Goal: Task Accomplishment & Management: Use online tool/utility

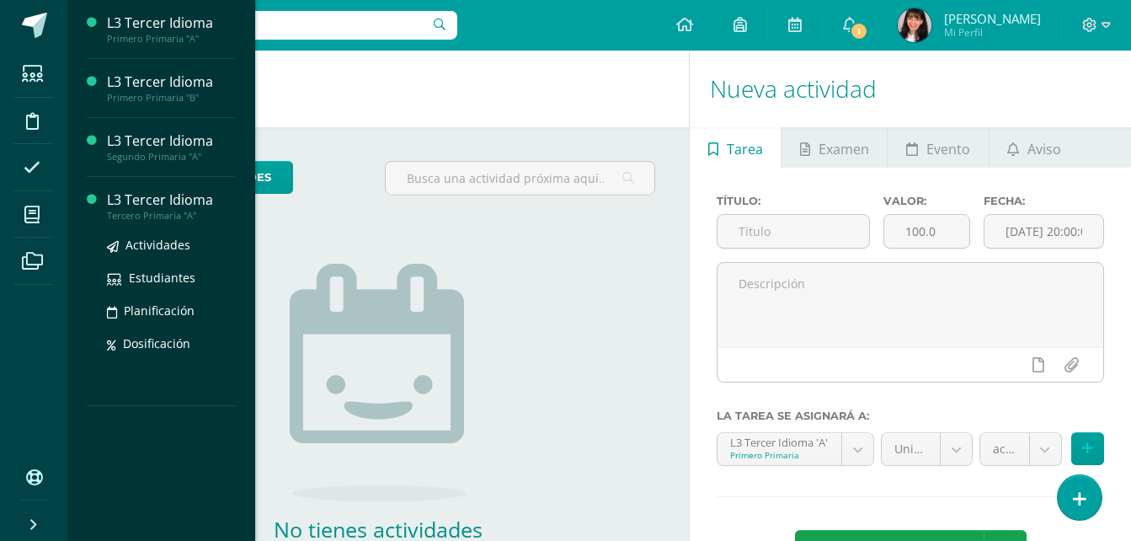
click at [129, 202] on div "L3 Tercer Idioma" at bounding box center [171, 199] width 128 height 19
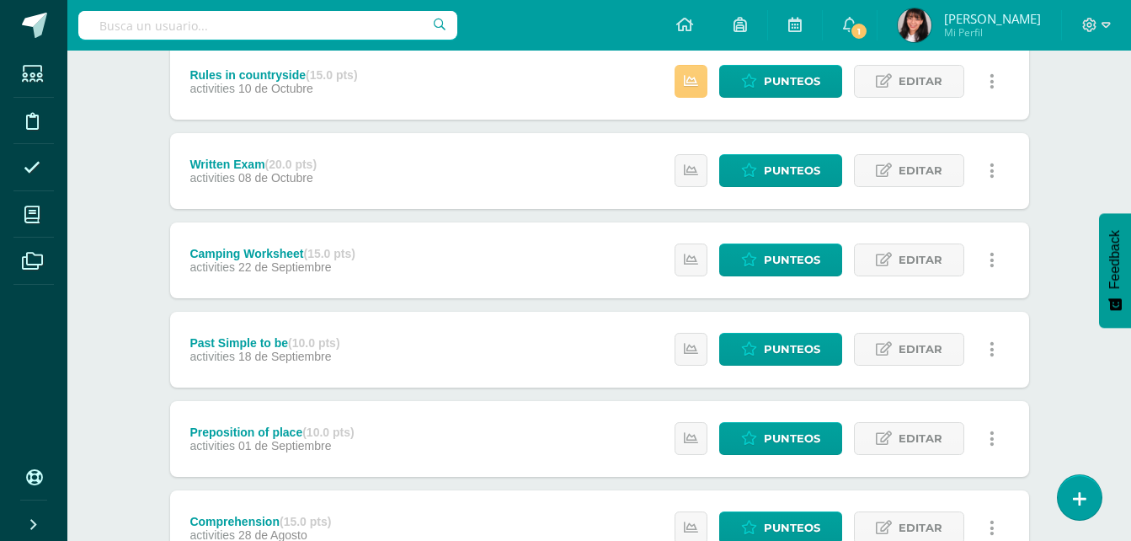
scroll to position [84, 0]
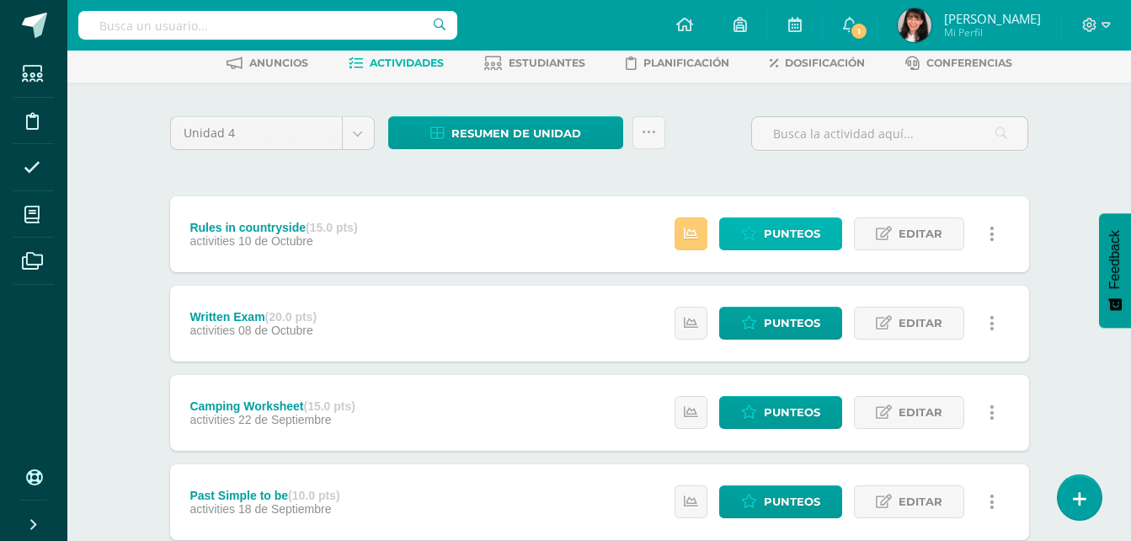
click at [794, 227] on span "Punteos" at bounding box center [792, 233] width 56 height 31
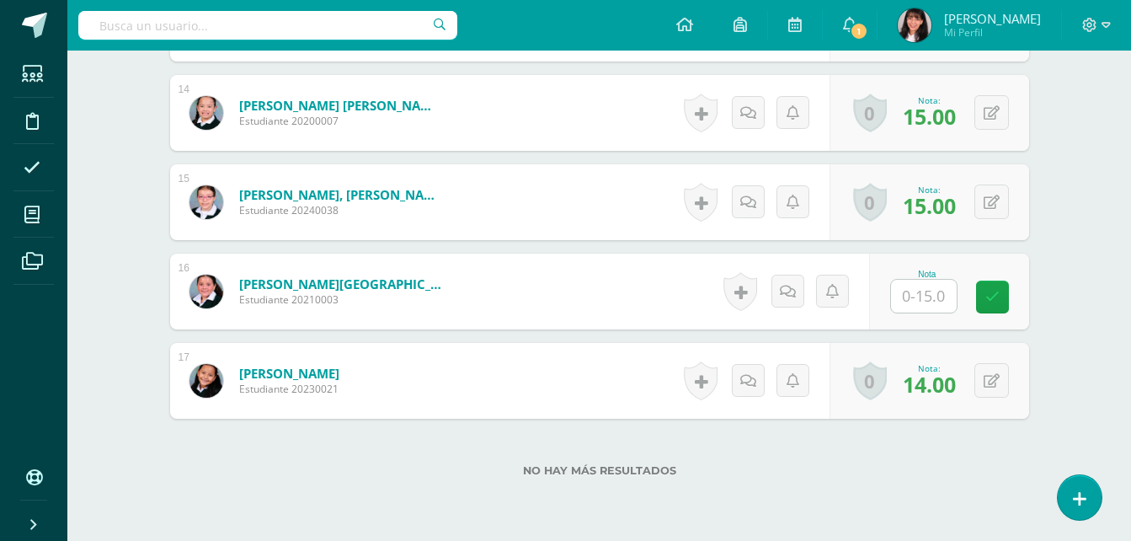
scroll to position [1742, 0]
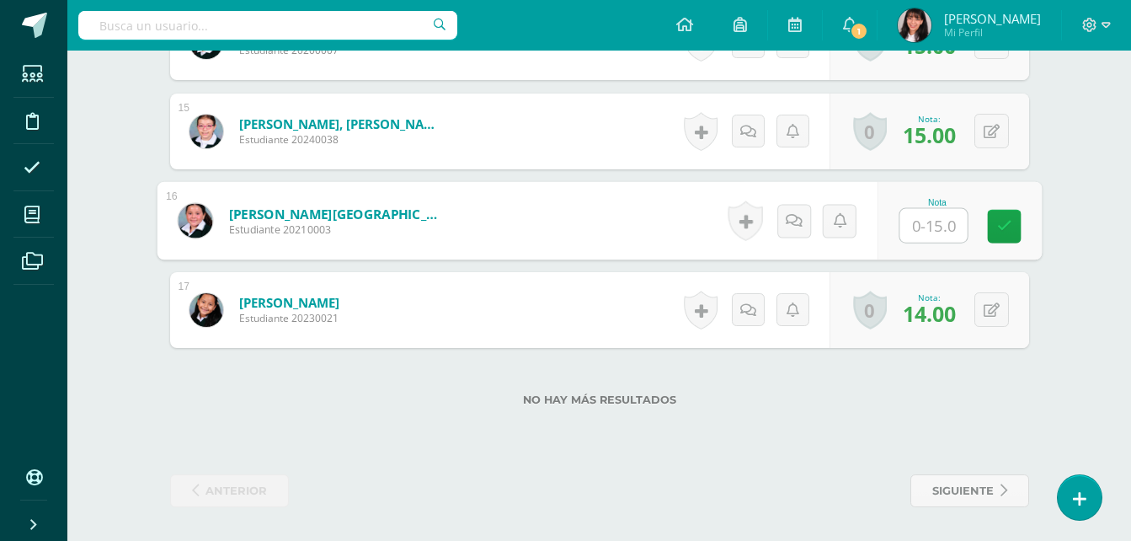
click at [908, 222] on input "text" at bounding box center [933, 226] width 67 height 34
click at [950, 228] on input "0" at bounding box center [933, 226] width 67 height 34
type input "0"
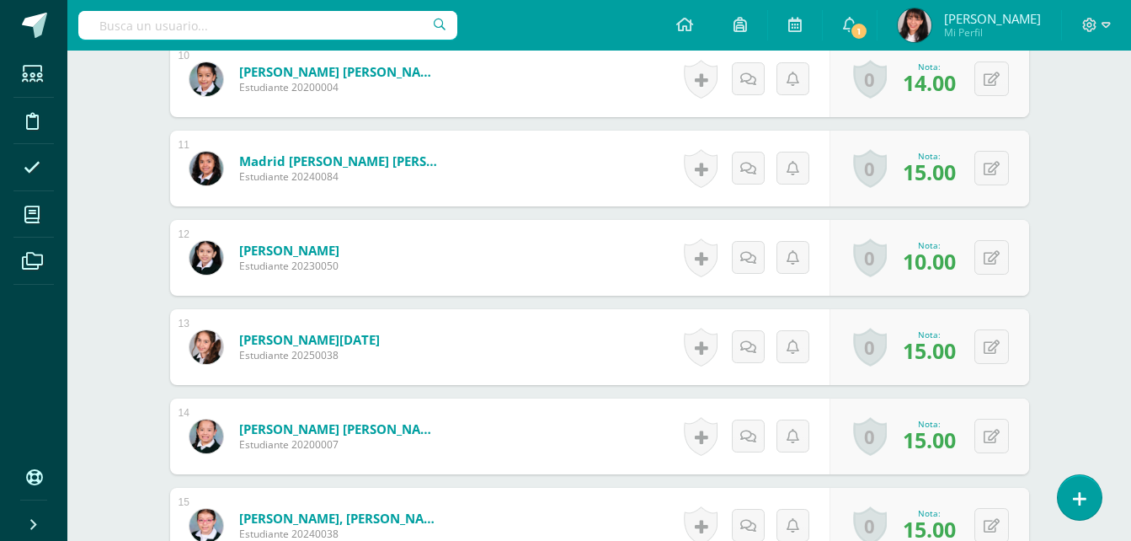
scroll to position [1601, 0]
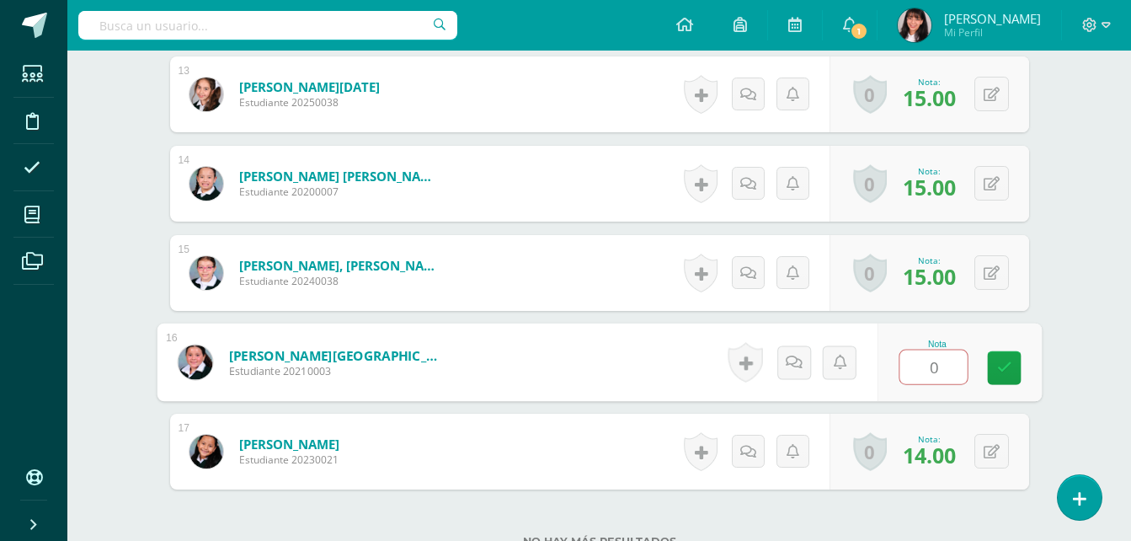
click at [934, 373] on input "0" at bounding box center [933, 367] width 67 height 34
type input "15"
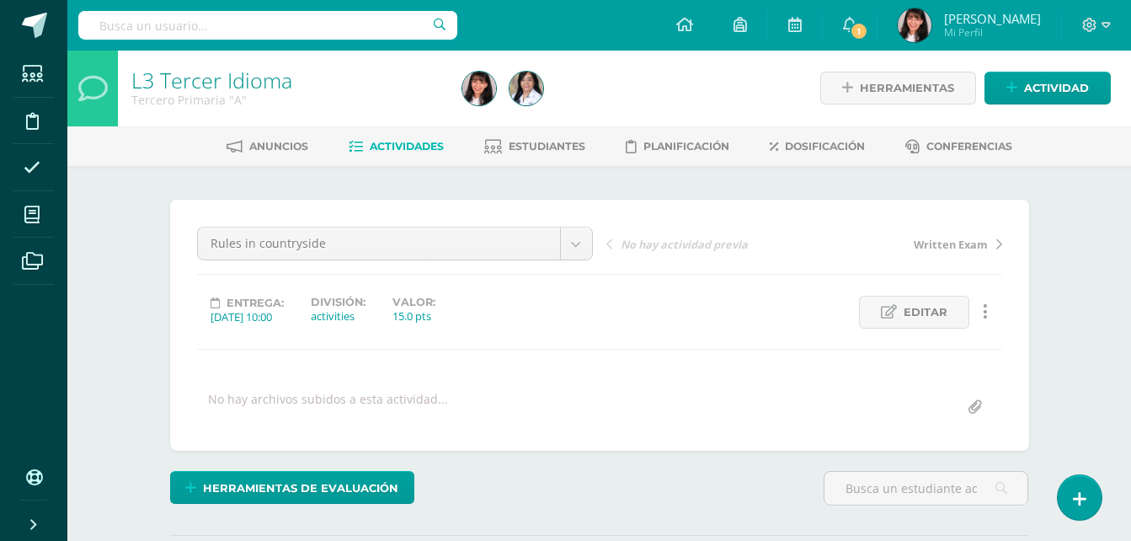
scroll to position [0, 0]
click at [425, 152] on span "Actividades" at bounding box center [407, 147] width 74 height 13
